Goal: Book appointment/travel/reservation

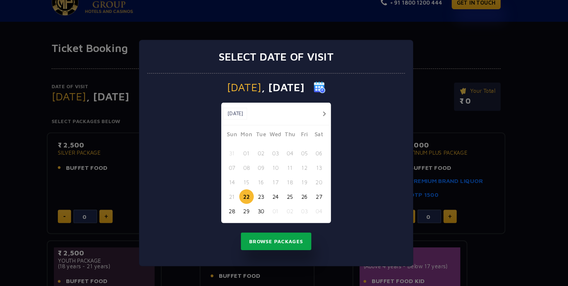
click at [293, 219] on button "Browse Packages" at bounding box center [284, 216] width 59 height 15
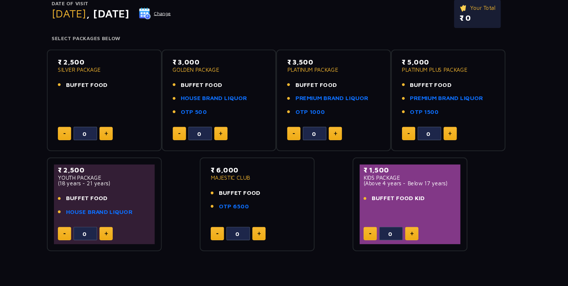
scroll to position [45, 0]
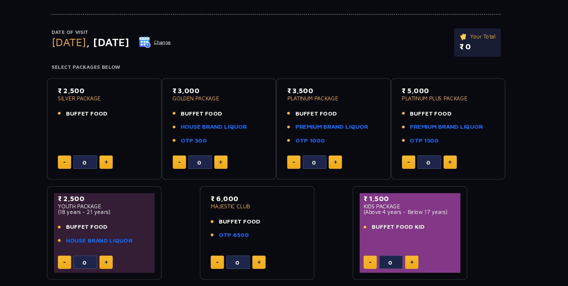
click at [143, 148] on button at bounding box center [141, 150] width 11 height 11
type input "1"
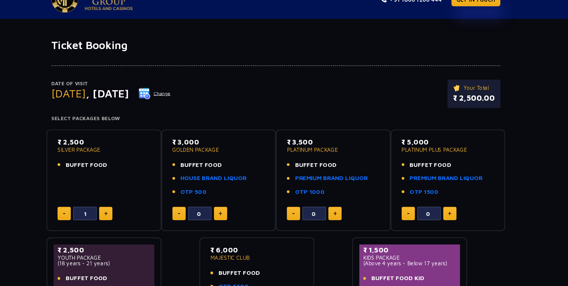
scroll to position [0, 0]
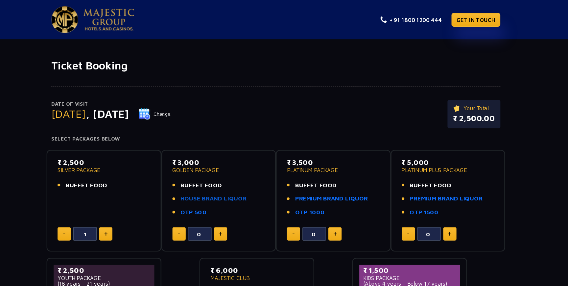
click at [224, 168] on link "HOUSE BRAND LIQUOR" at bounding box center [232, 167] width 56 height 8
click at [213, 178] on link "OTP 500" at bounding box center [215, 178] width 22 height 8
click at [417, 155] on span "BUFFET FOOD" at bounding box center [414, 156] width 35 height 8
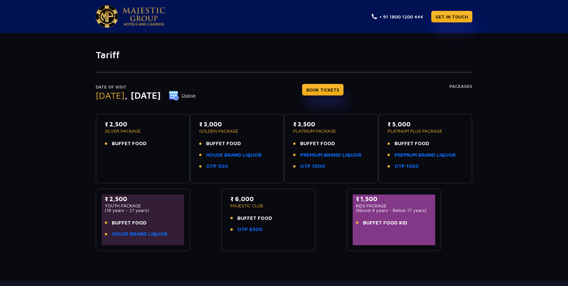
click at [196, 93] on button "Change" at bounding box center [182, 95] width 27 height 11
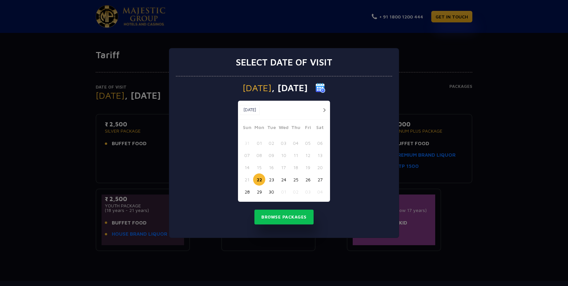
click at [271, 192] on button "30" at bounding box center [271, 191] width 12 height 12
click at [277, 217] on button "Browse Packages" at bounding box center [284, 216] width 59 height 15
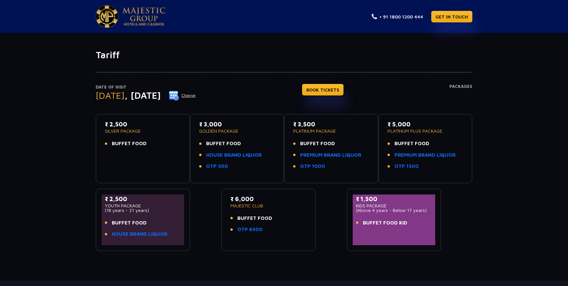
click at [196, 97] on button "Change" at bounding box center [182, 95] width 27 height 11
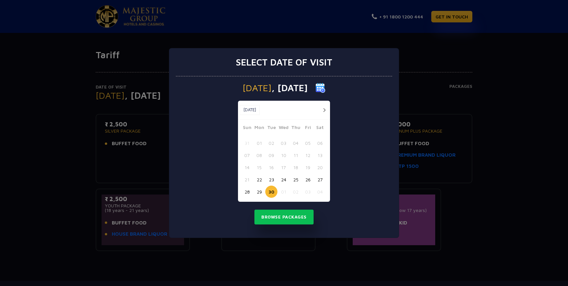
click at [319, 178] on button "27" at bounding box center [320, 179] width 12 height 12
click at [277, 213] on button "Browse Packages" at bounding box center [284, 216] width 59 height 15
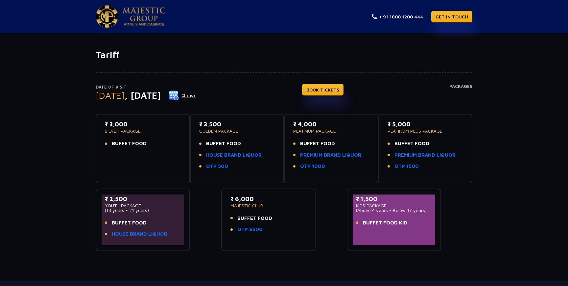
click at [196, 97] on button "Change" at bounding box center [182, 95] width 27 height 11
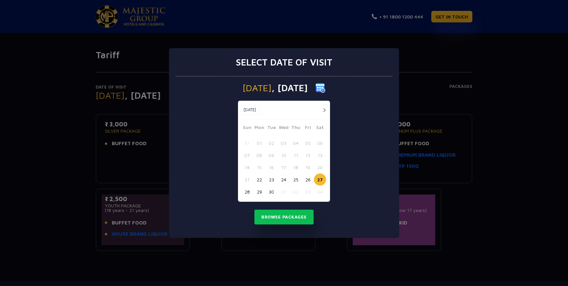
click at [309, 181] on button "26" at bounding box center [308, 179] width 12 height 12
click at [290, 219] on button "Browse Packages" at bounding box center [284, 216] width 59 height 15
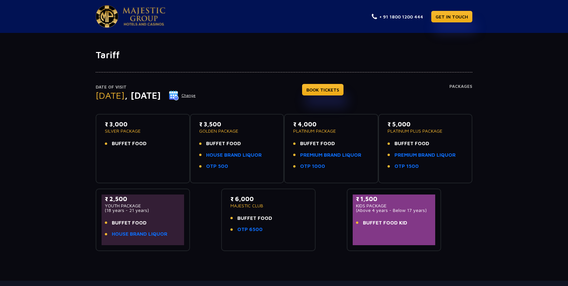
click at [196, 94] on button "Change" at bounding box center [182, 95] width 27 height 11
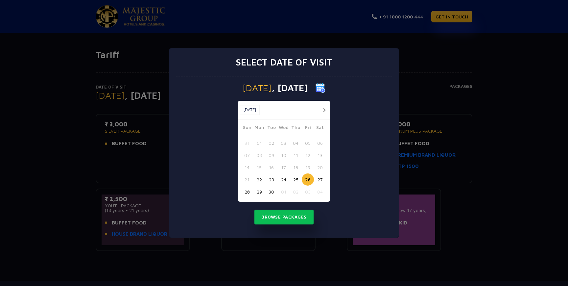
click at [258, 176] on button "22" at bounding box center [259, 179] width 12 height 12
click at [281, 219] on button "Browse Packages" at bounding box center [284, 216] width 59 height 15
